Goal: Navigation & Orientation: Find specific page/section

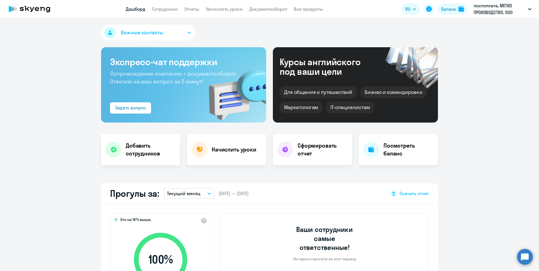
select select "30"
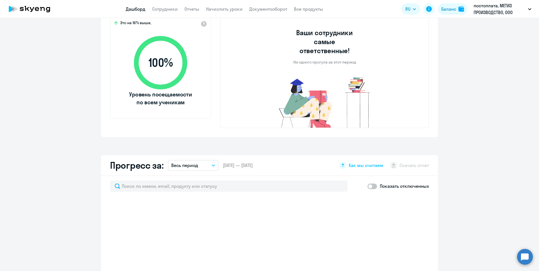
select select "30"
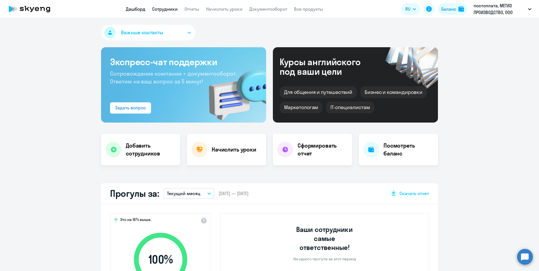
click at [167, 9] on link "Сотрудники" at bounding box center [165, 9] width 26 height 6
select select "30"
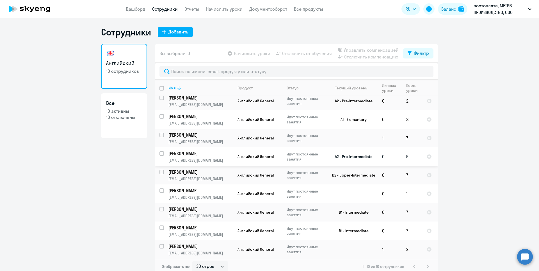
scroll to position [3, 0]
